Goal: Check status: Check status

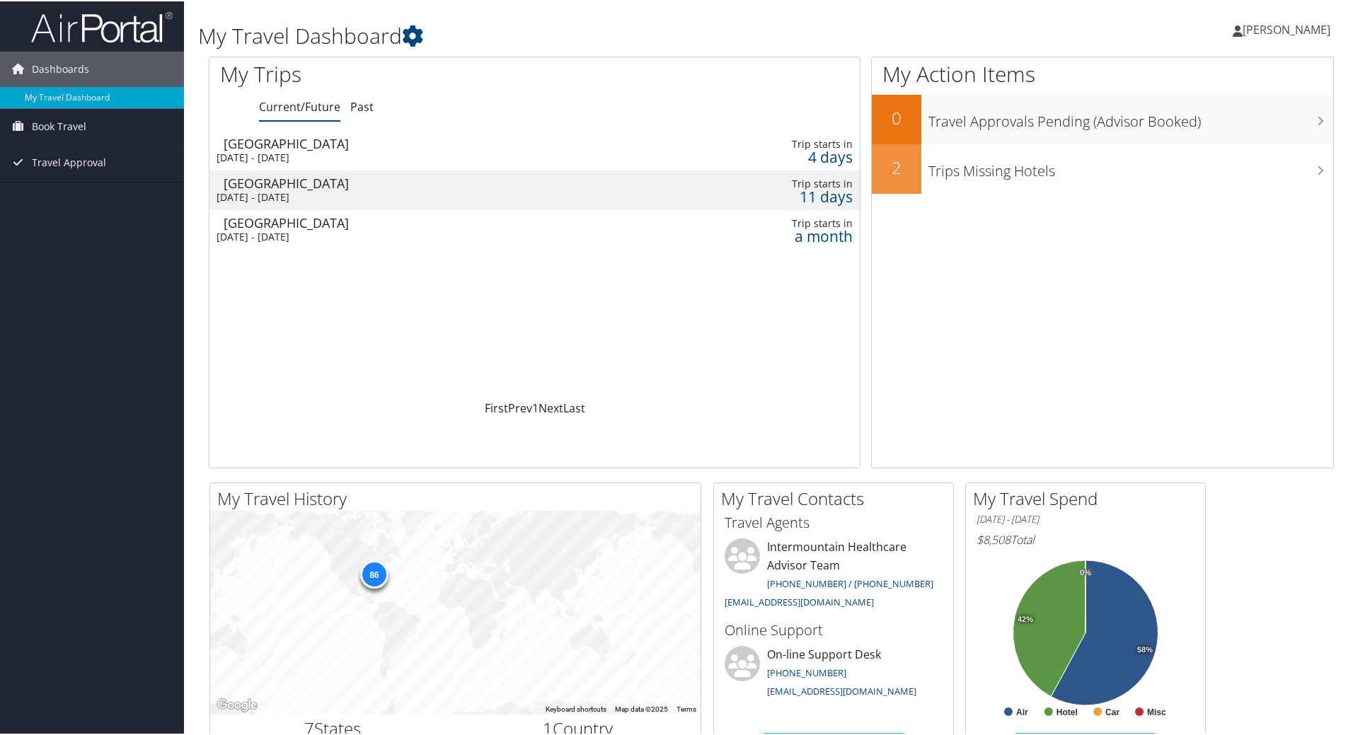
click at [292, 204] on td "Denver Mon 20 Oct 2025 - Wed 22 Oct 2025" at bounding box center [421, 189] width 424 height 40
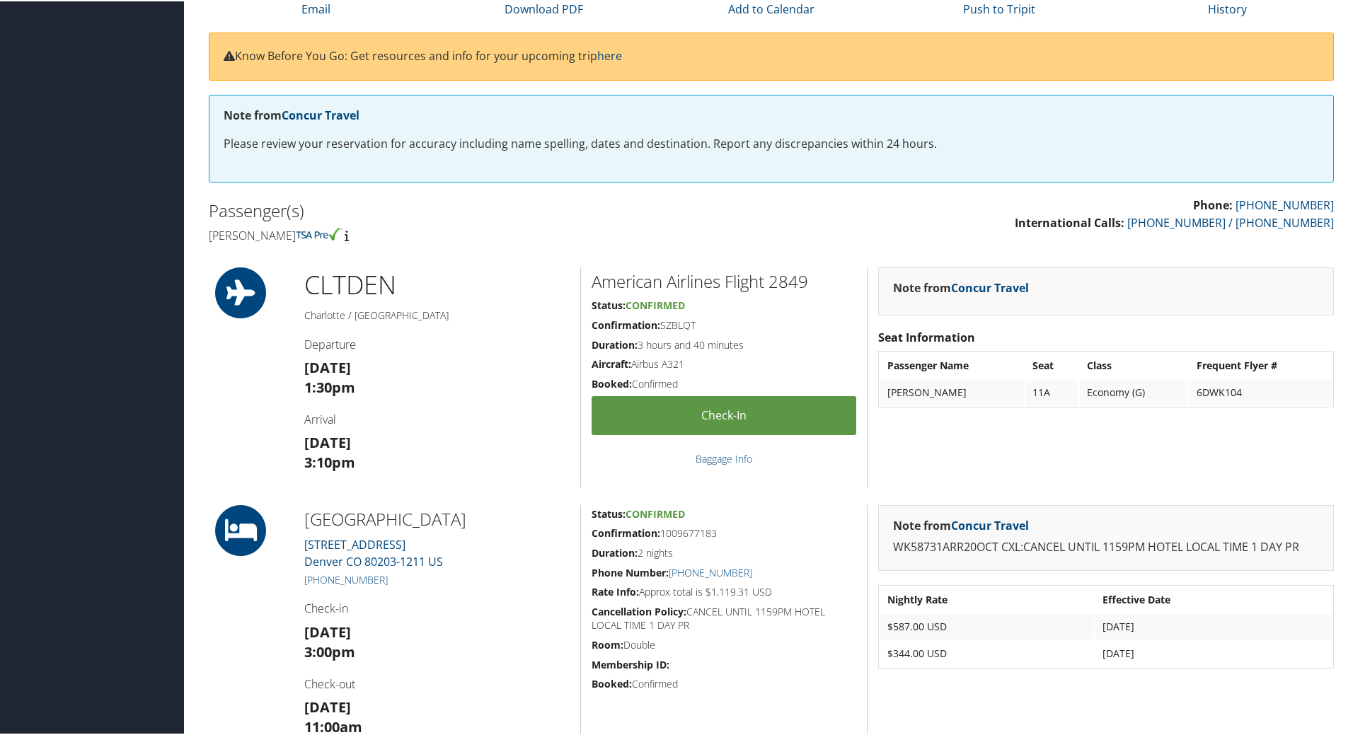
scroll to position [252, 0]
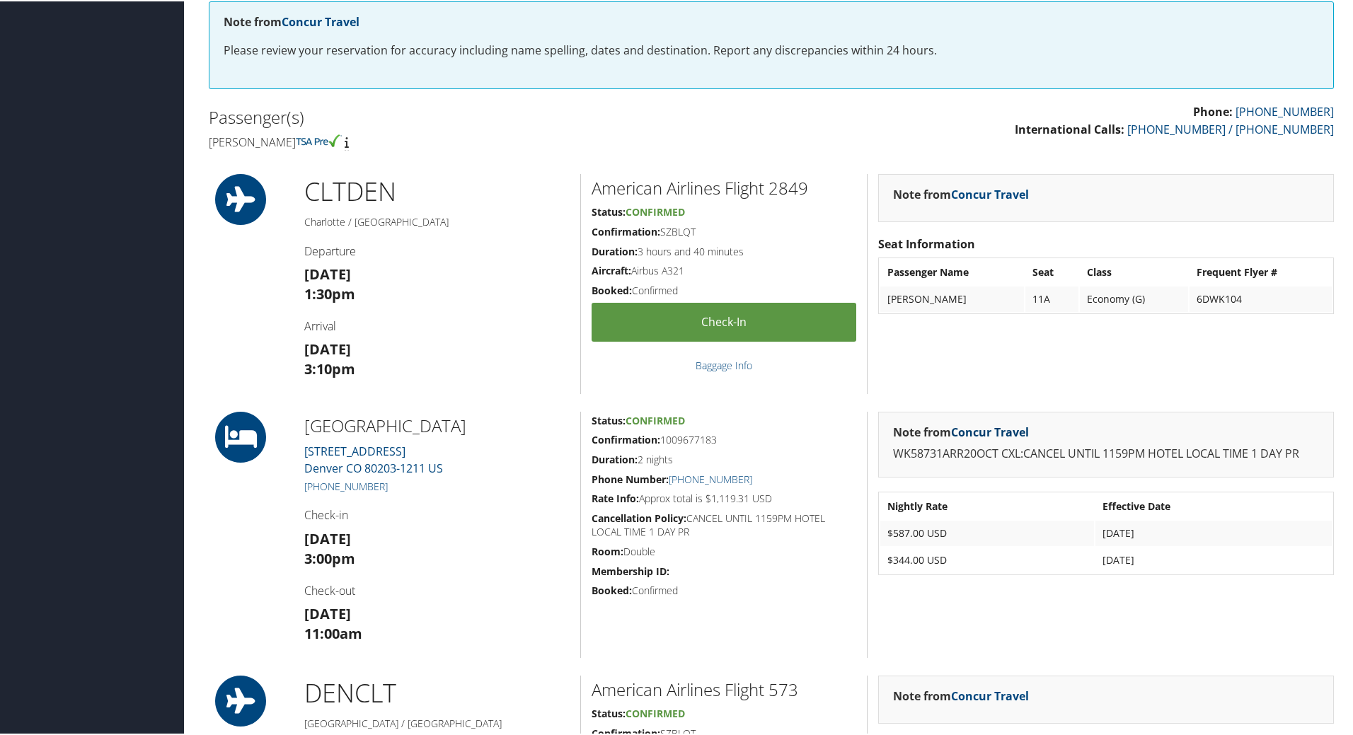
click at [979, 424] on link "Concur Travel" at bounding box center [990, 431] width 78 height 16
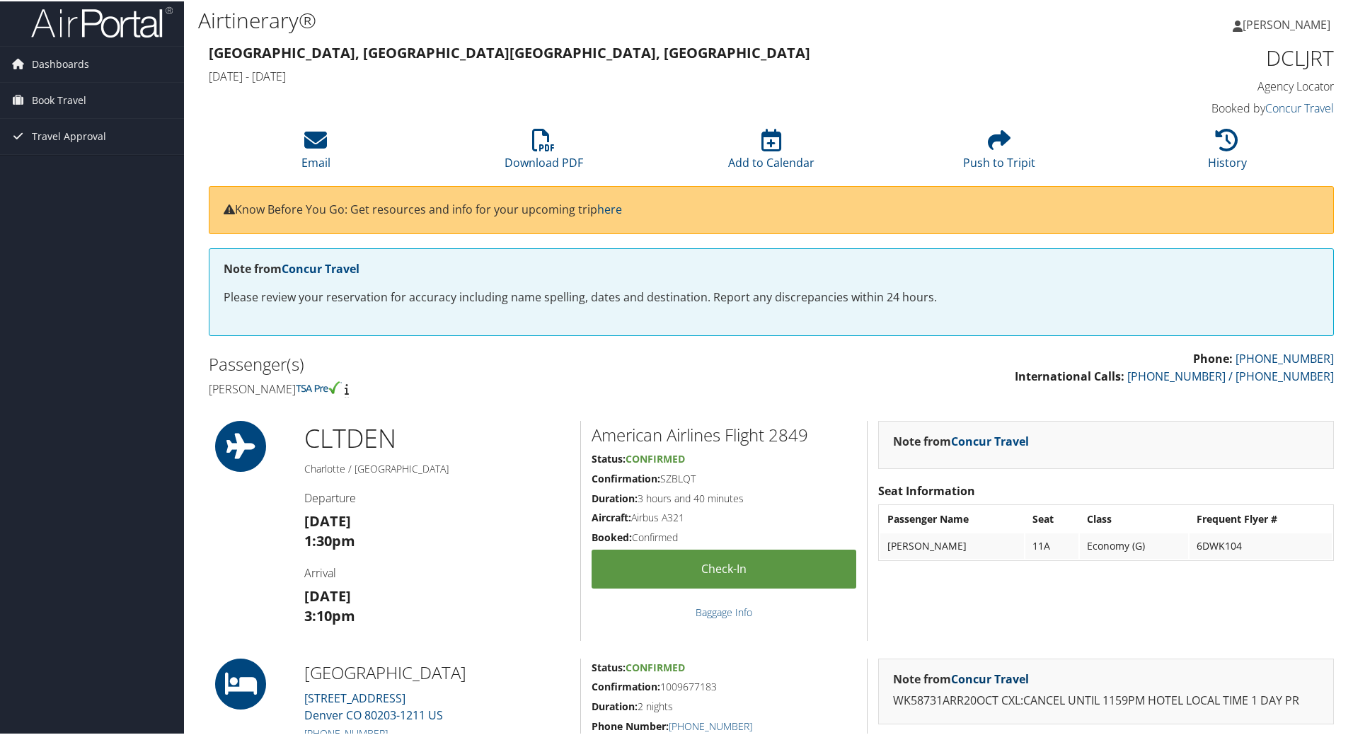
scroll to position [0, 0]
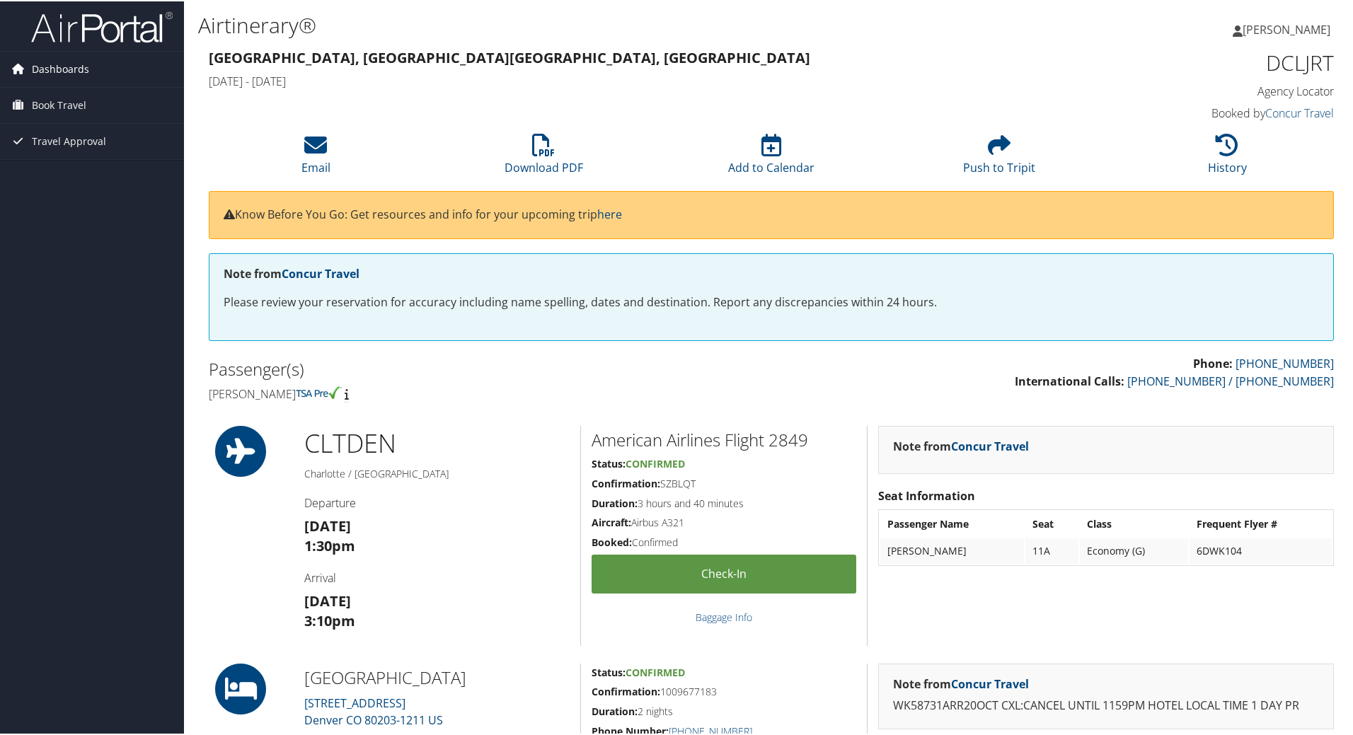
click at [46, 63] on span "Dashboards" at bounding box center [60, 67] width 57 height 35
click at [65, 96] on link "My Travel Dashboard" at bounding box center [92, 96] width 184 height 21
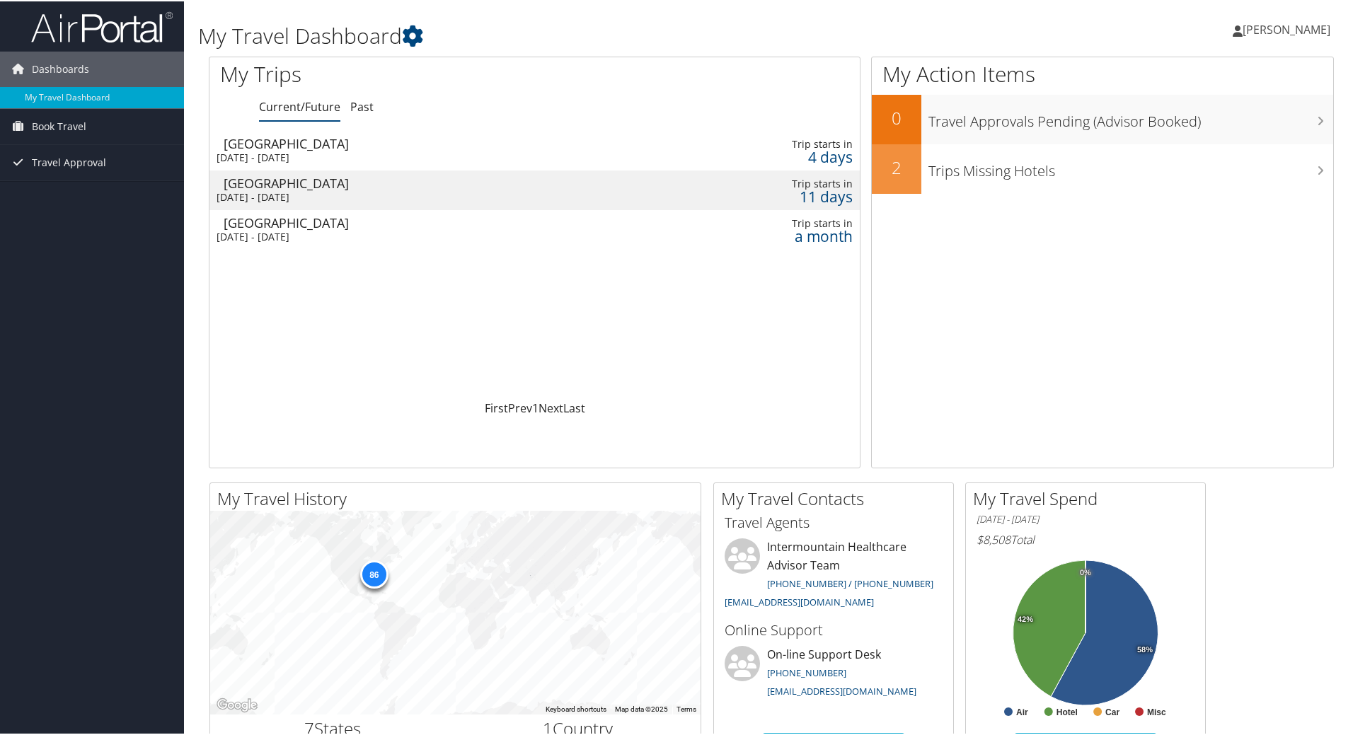
click at [363, 194] on div "[DATE] - [DATE]" at bounding box center [422, 196] width 410 height 13
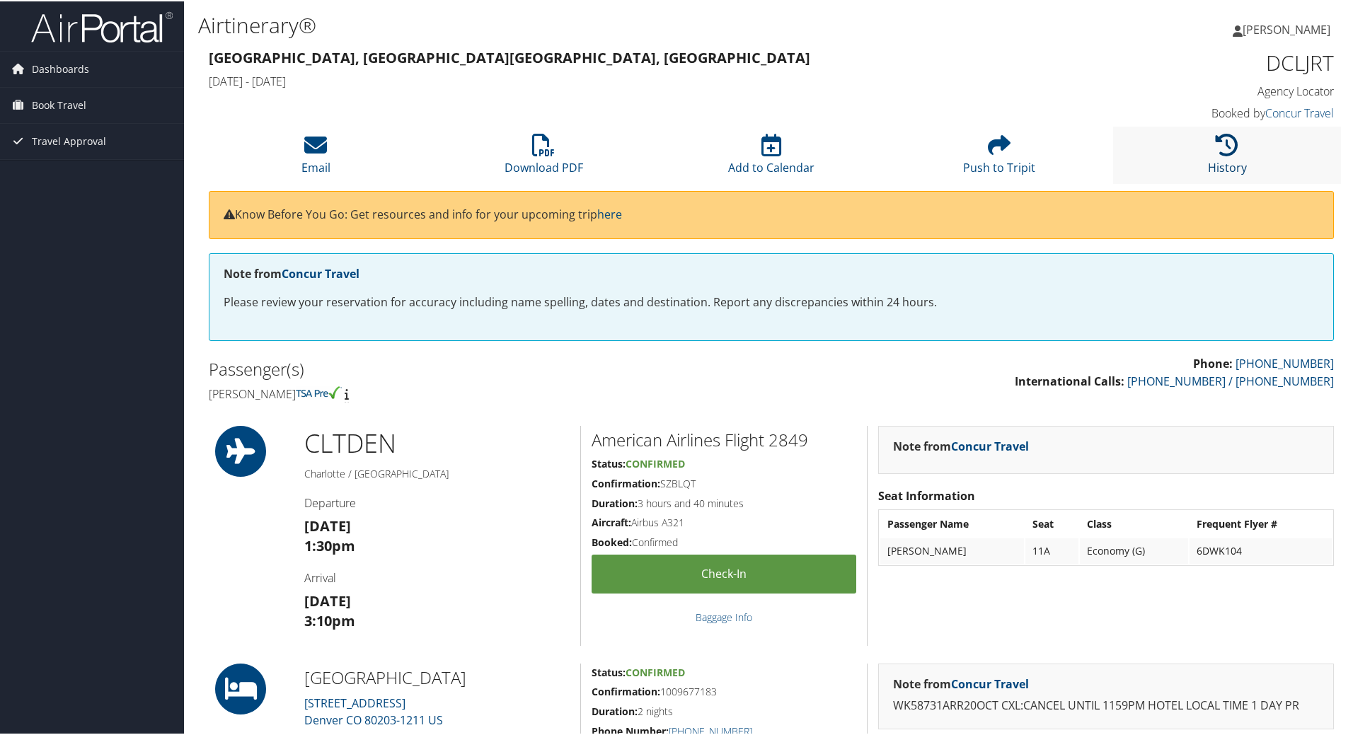
click at [1216, 151] on icon at bounding box center [1227, 143] width 23 height 23
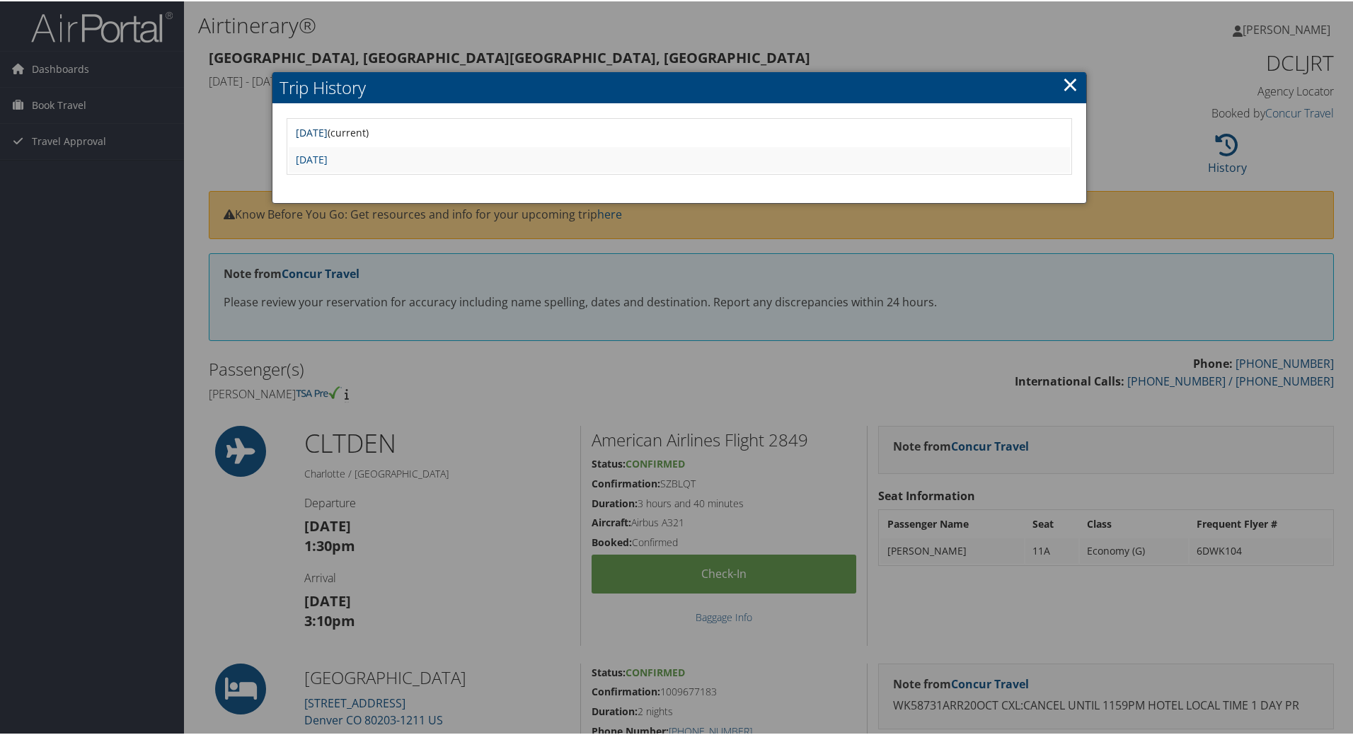
click at [328, 129] on link "Tue Sep 9 11:41:29 MDT 2025" at bounding box center [312, 131] width 32 height 13
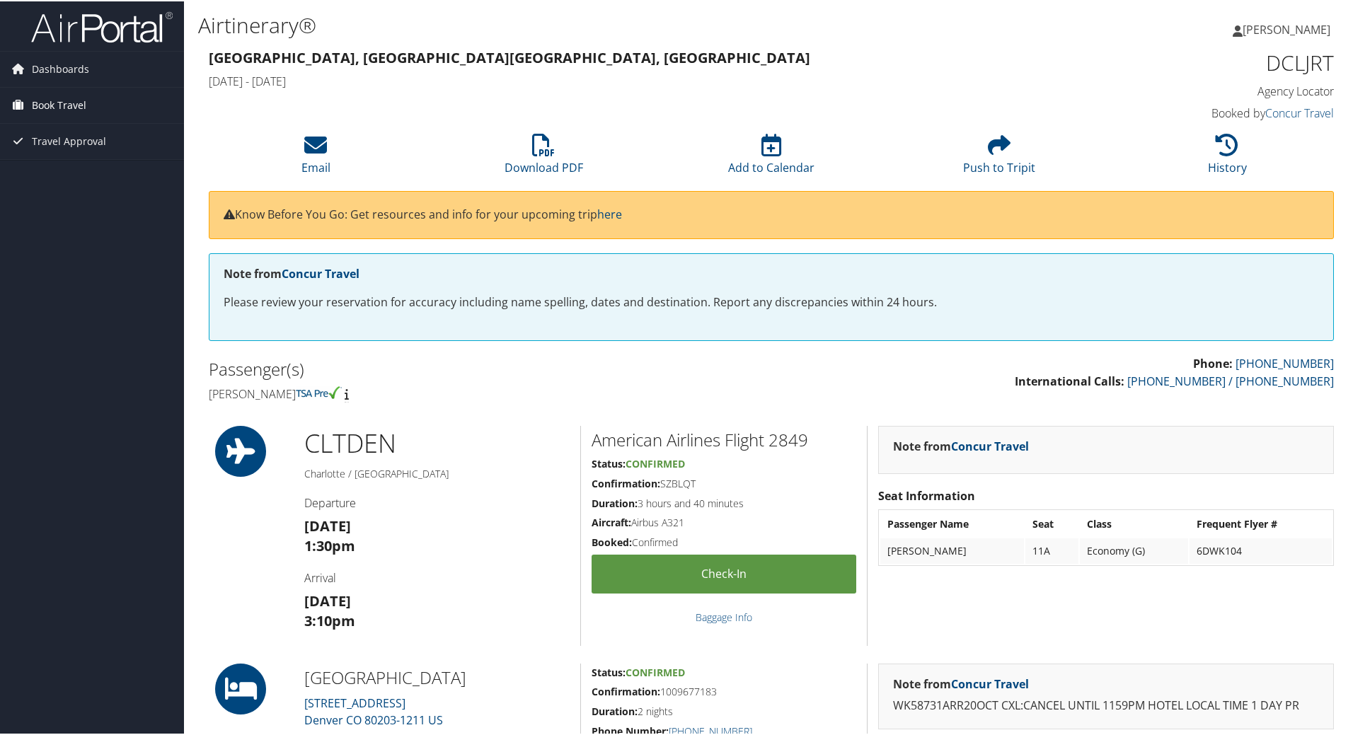
click at [60, 100] on span "Book Travel" at bounding box center [59, 103] width 54 height 35
click at [69, 153] on link "Book/Manage Online Trips" at bounding box center [92, 153] width 184 height 21
